Goal: Task Accomplishment & Management: Manage account settings

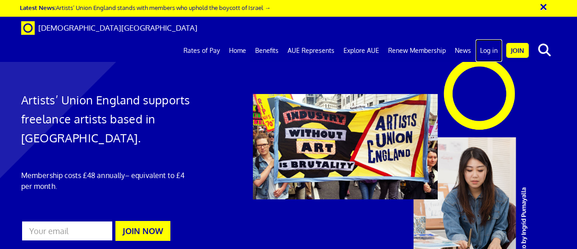
click at [493, 39] on link "Log in" at bounding box center [489, 50] width 27 height 23
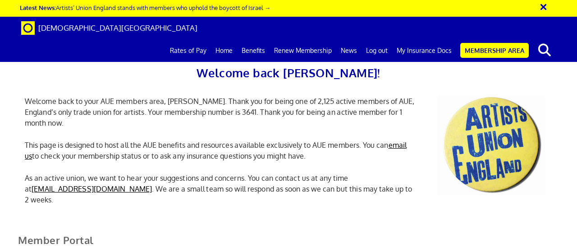
scroll to position [0, 3]
click at [237, 152] on div "Welcome back [PERSON_NAME]! Welcome back to your AUE members area, [PERSON_NAME…" at bounding box center [288, 124] width 541 height 185
click at [305, 147] on p "This page is designed to host all the AUE benefits and resources available excl…" at bounding box center [221, 150] width 406 height 22
click at [429, 39] on link "My Insurance Docs" at bounding box center [424, 50] width 64 height 23
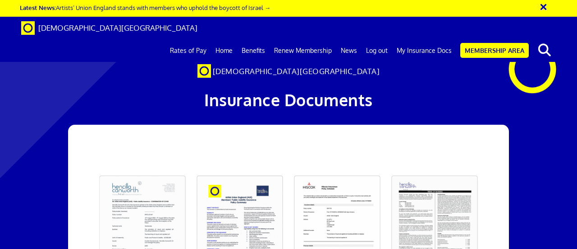
scroll to position [140, 0]
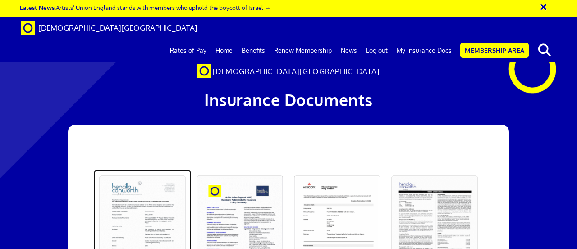
click at [149, 170] on link at bounding box center [142, 227] width 97 height 115
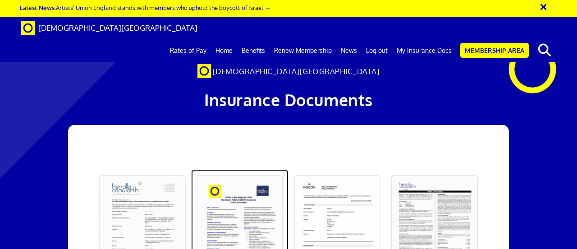
click at [244, 170] on link at bounding box center [239, 227] width 97 height 115
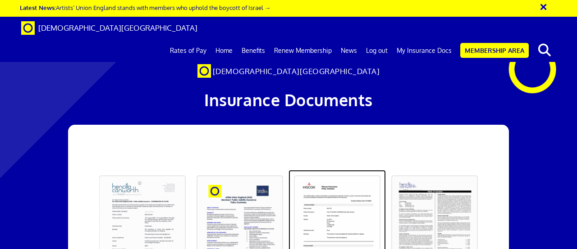
click at [345, 170] on link at bounding box center [337, 227] width 97 height 115
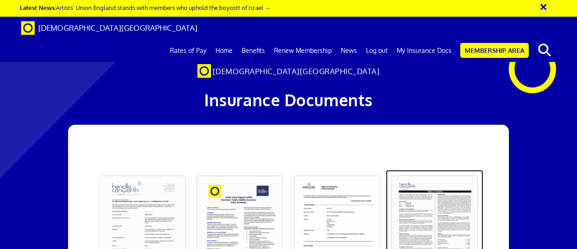
click at [444, 170] on link at bounding box center [434, 227] width 97 height 115
